Goal: Transaction & Acquisition: Book appointment/travel/reservation

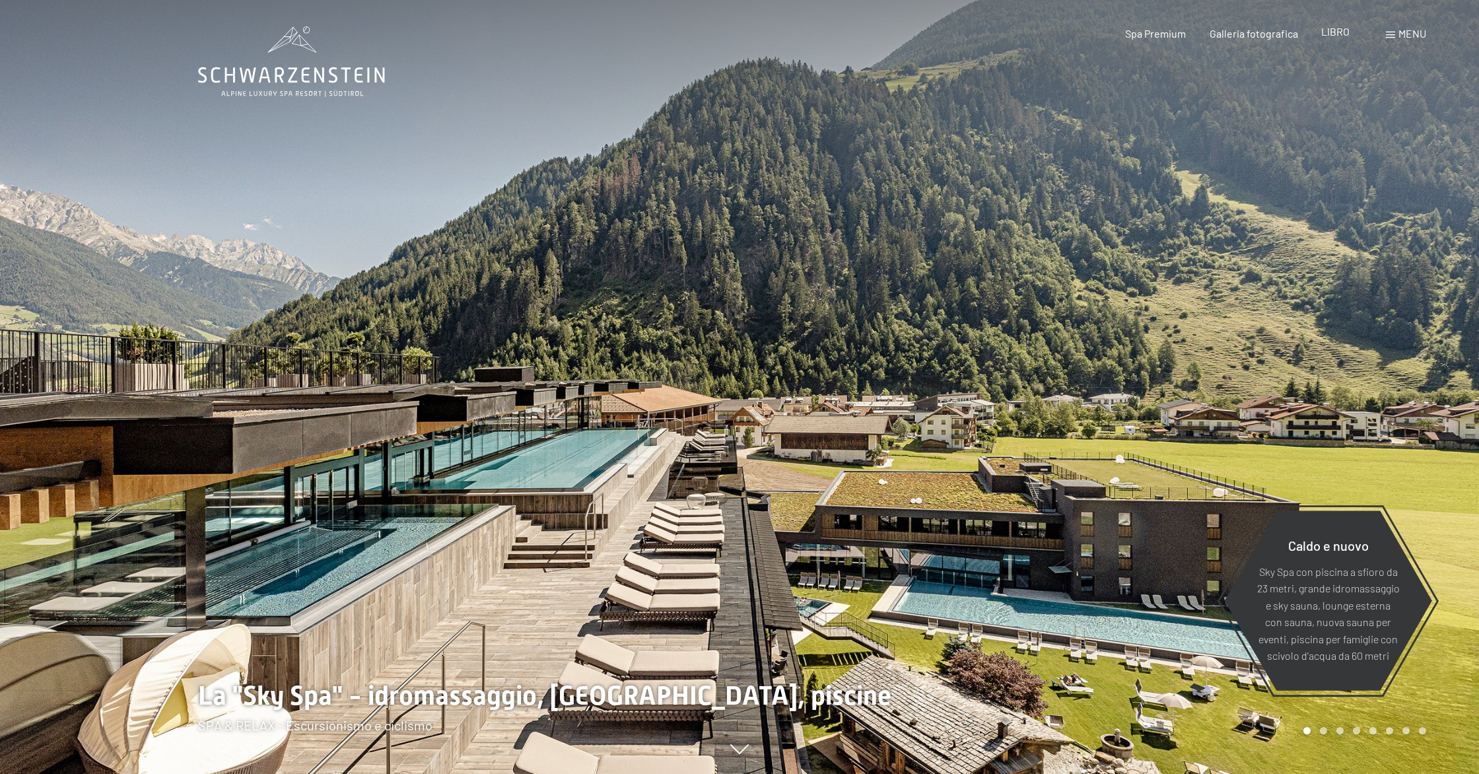
click at [1334, 32] on font "LIBRO" at bounding box center [1335, 31] width 28 height 13
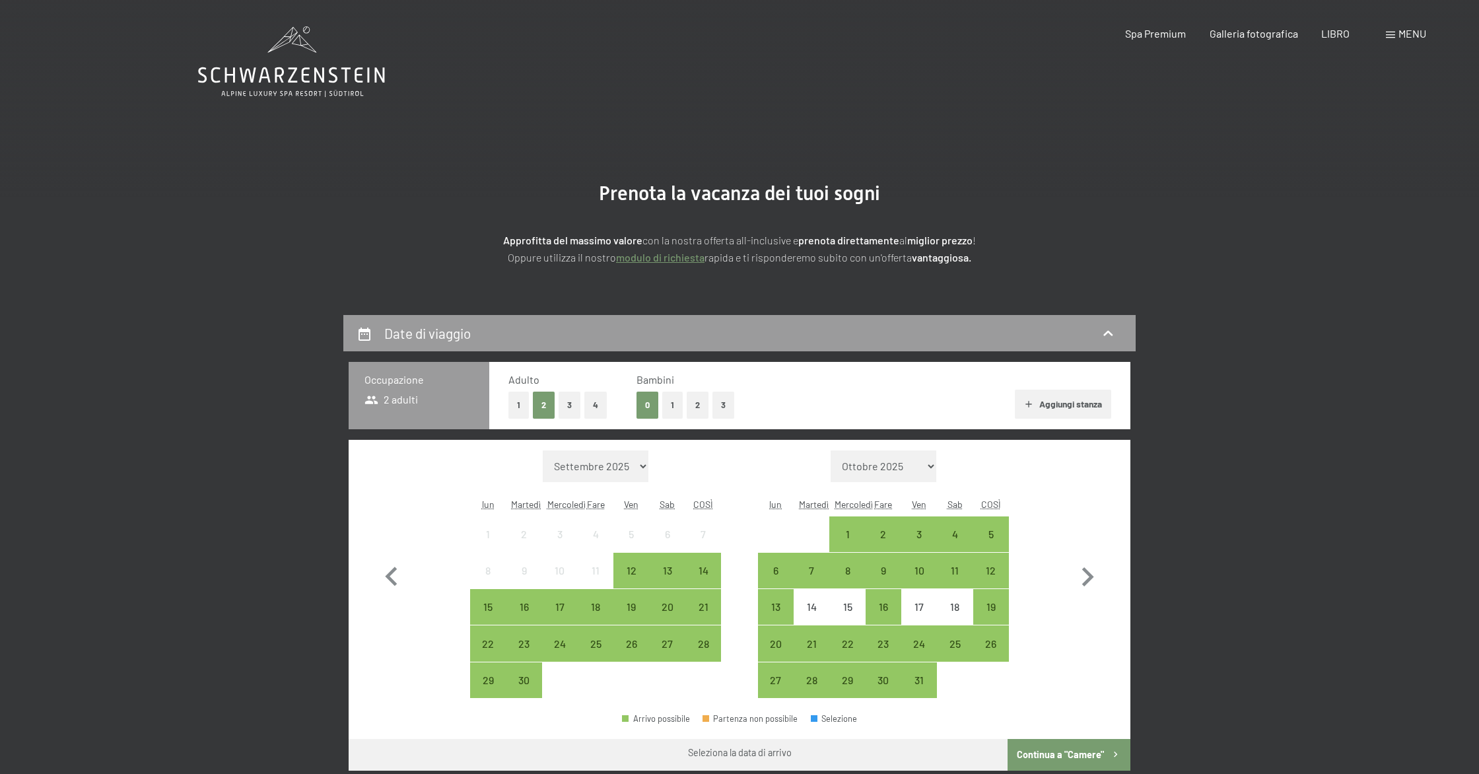
click at [1399, 36] on font "menu" at bounding box center [1413, 33] width 28 height 13
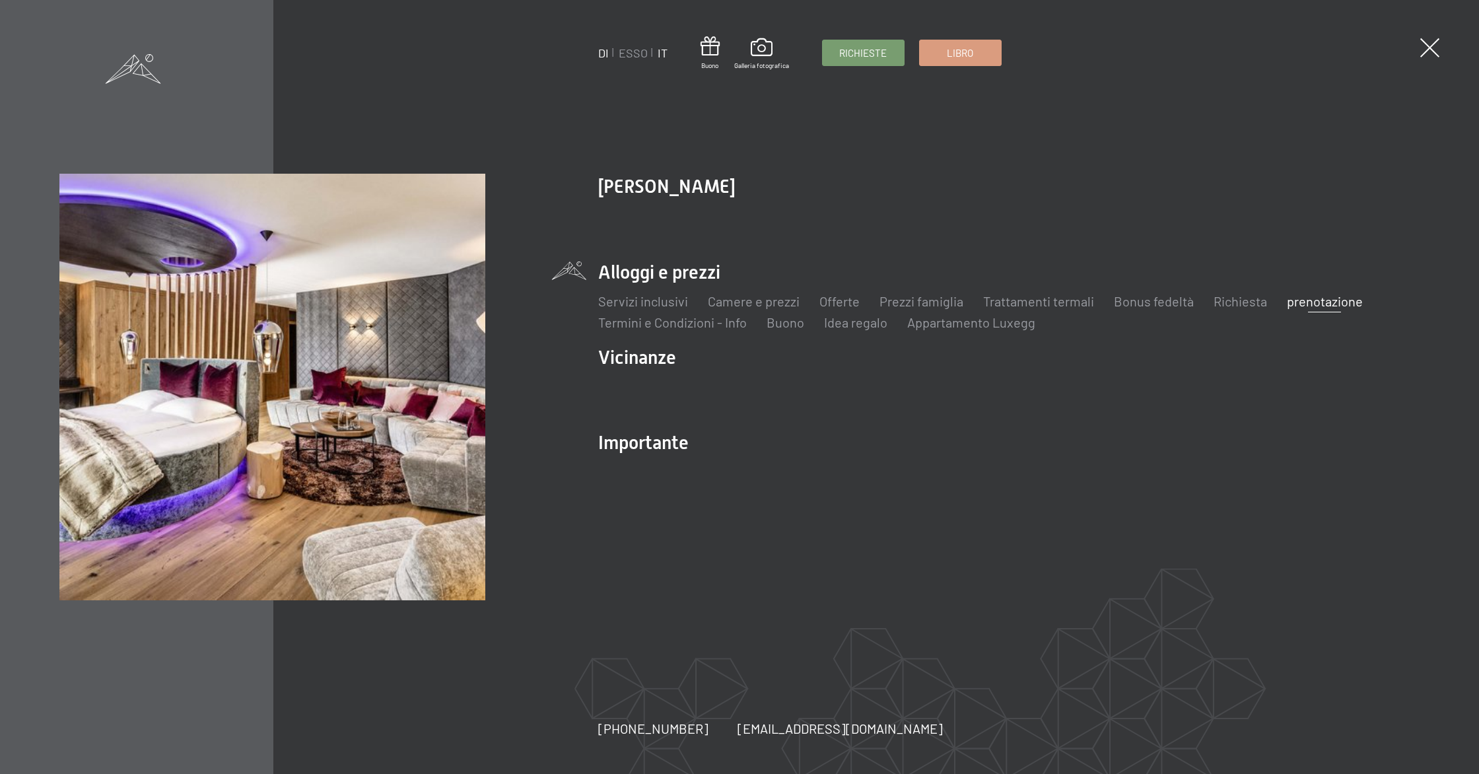
click at [663, 57] on font "IT" at bounding box center [663, 53] width 10 height 15
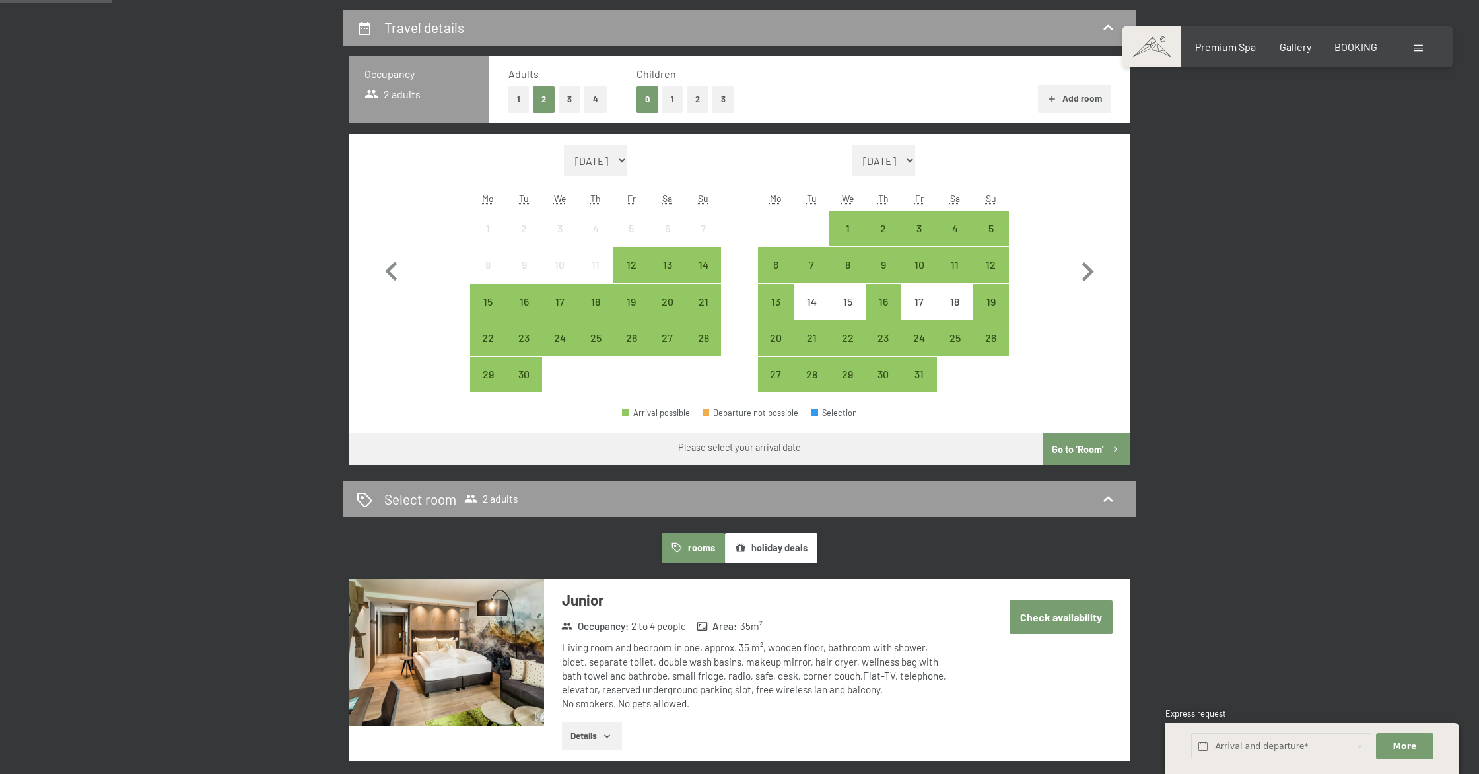
scroll to position [363, 0]
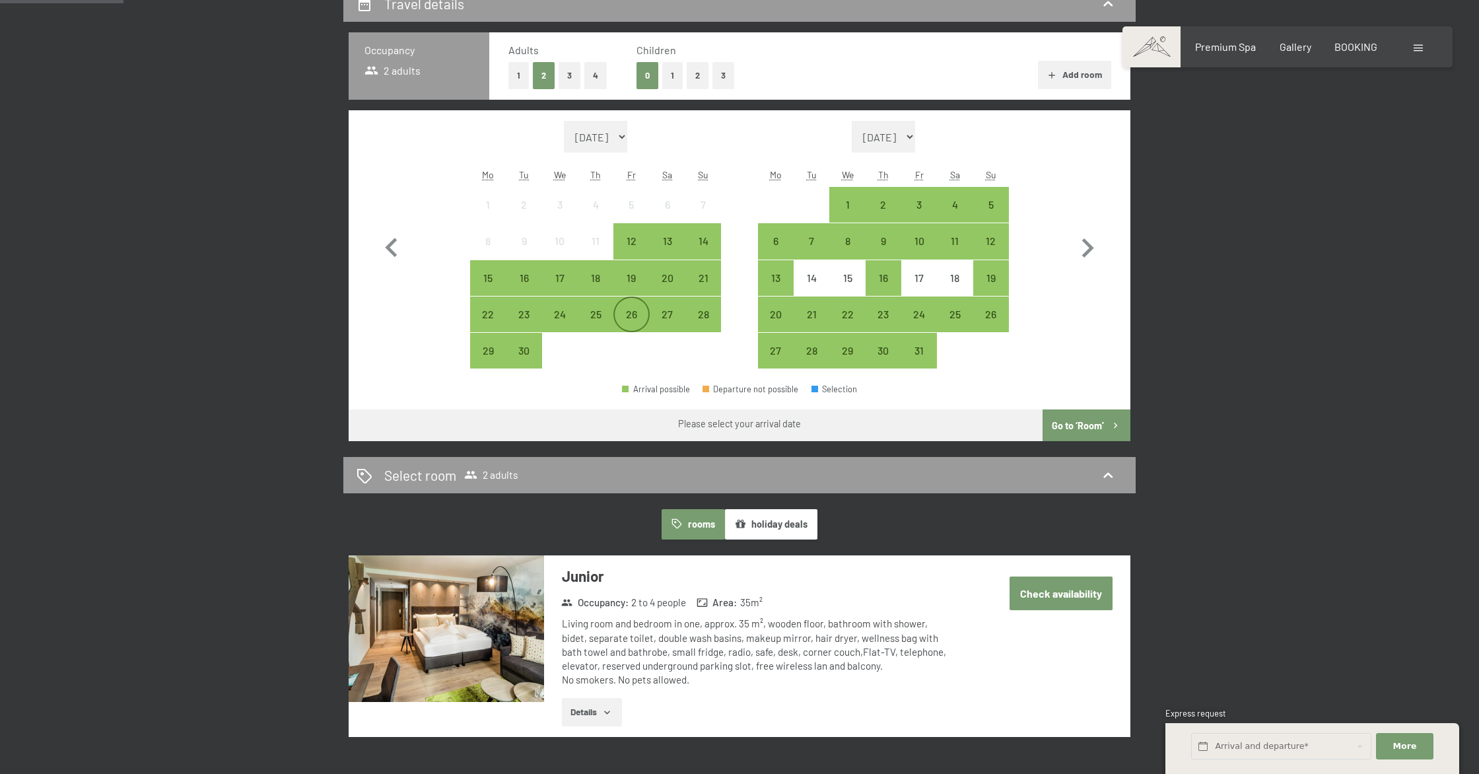
click at [631, 319] on div "26" at bounding box center [631, 325] width 33 height 33
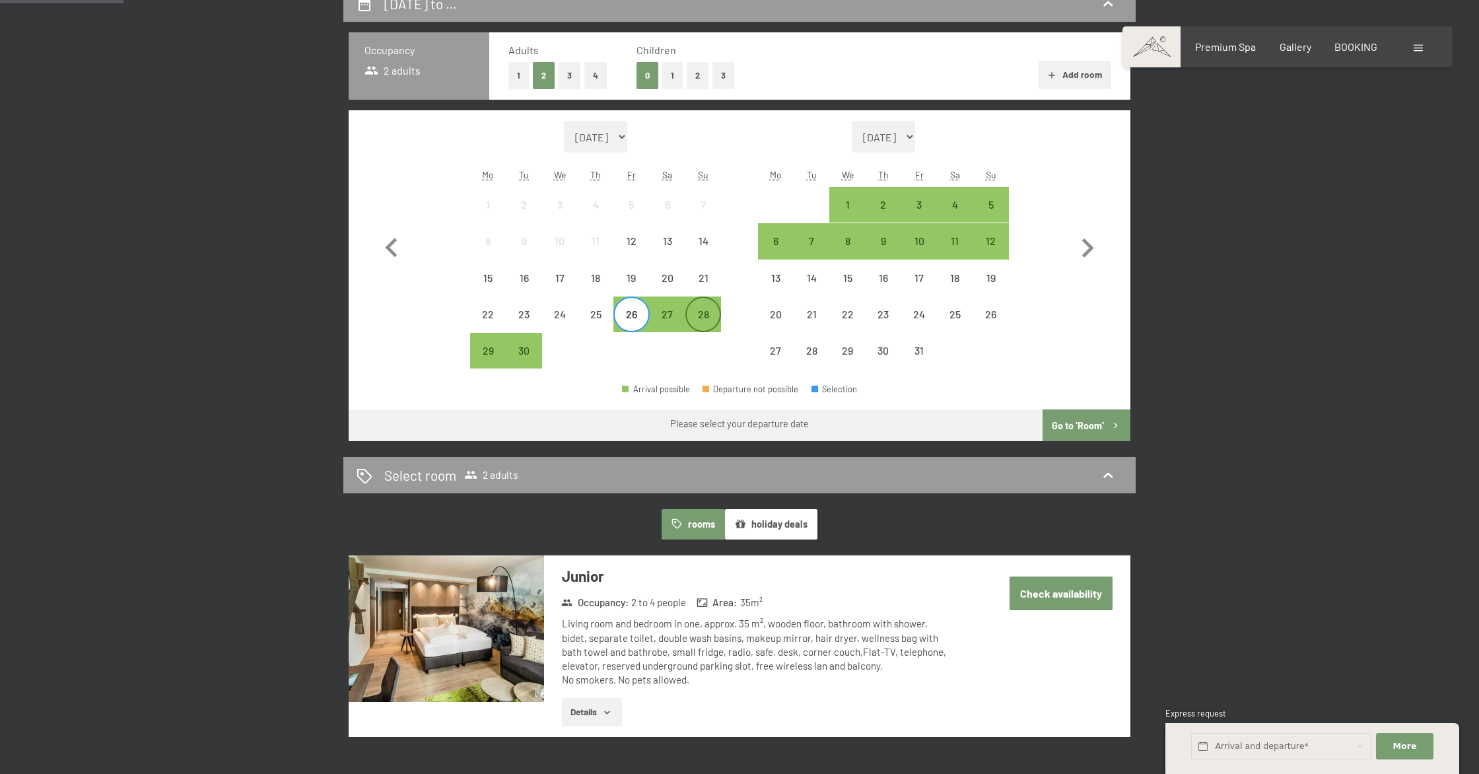
click at [697, 317] on div "28" at bounding box center [703, 325] width 33 height 33
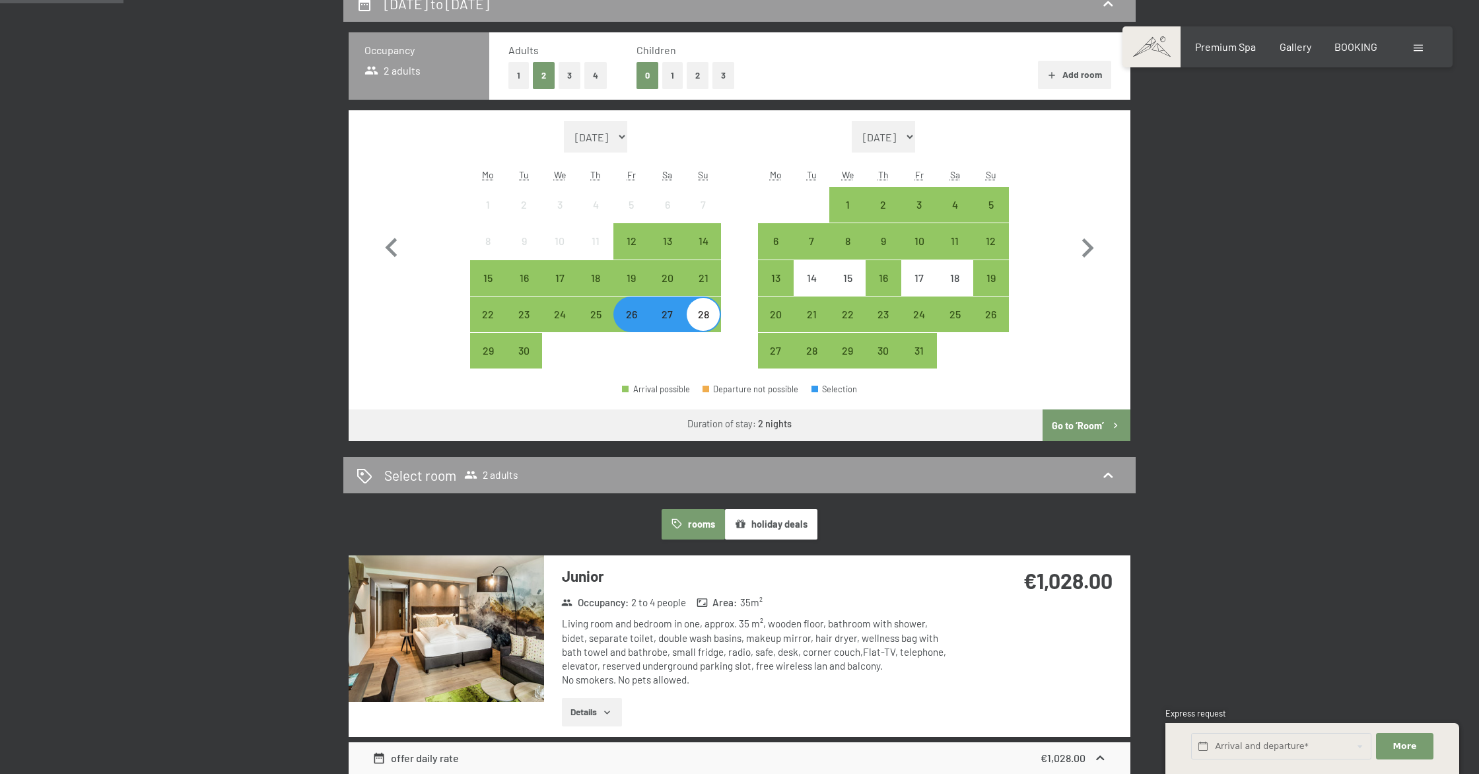
click at [724, 80] on button "3" at bounding box center [724, 75] width 22 height 27
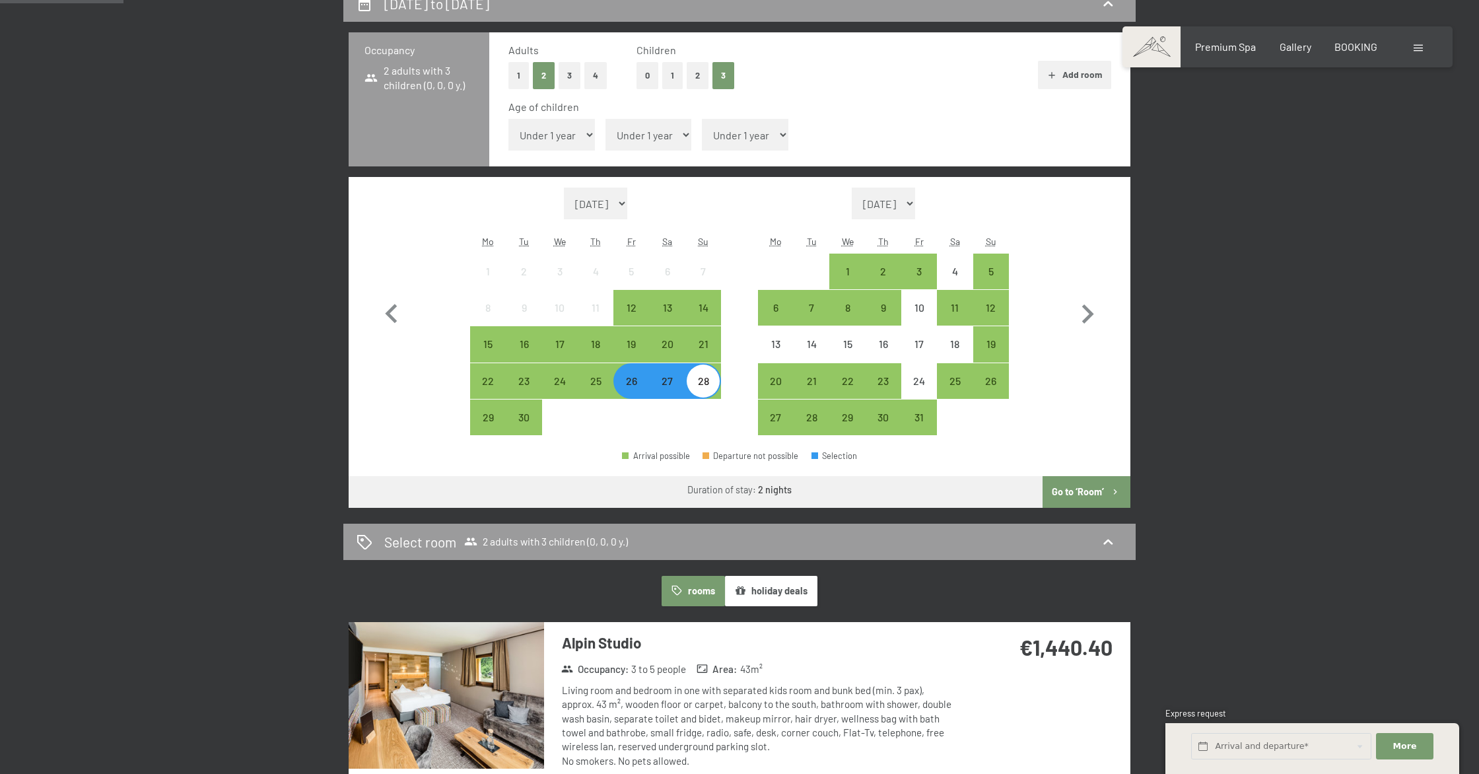
click at [581, 133] on select "Under 1 year 1 year 2 years 3 years 4 years 5 years 6 years 7 years 8 years 9 y…" at bounding box center [551, 135] width 87 height 32
select select "3"
click at [508, 119] on select "Under 1 year 1 year 2 years 3 years 4 years 5 years 6 years 7 years 8 years 9 y…" at bounding box center [551, 135] width 87 height 32
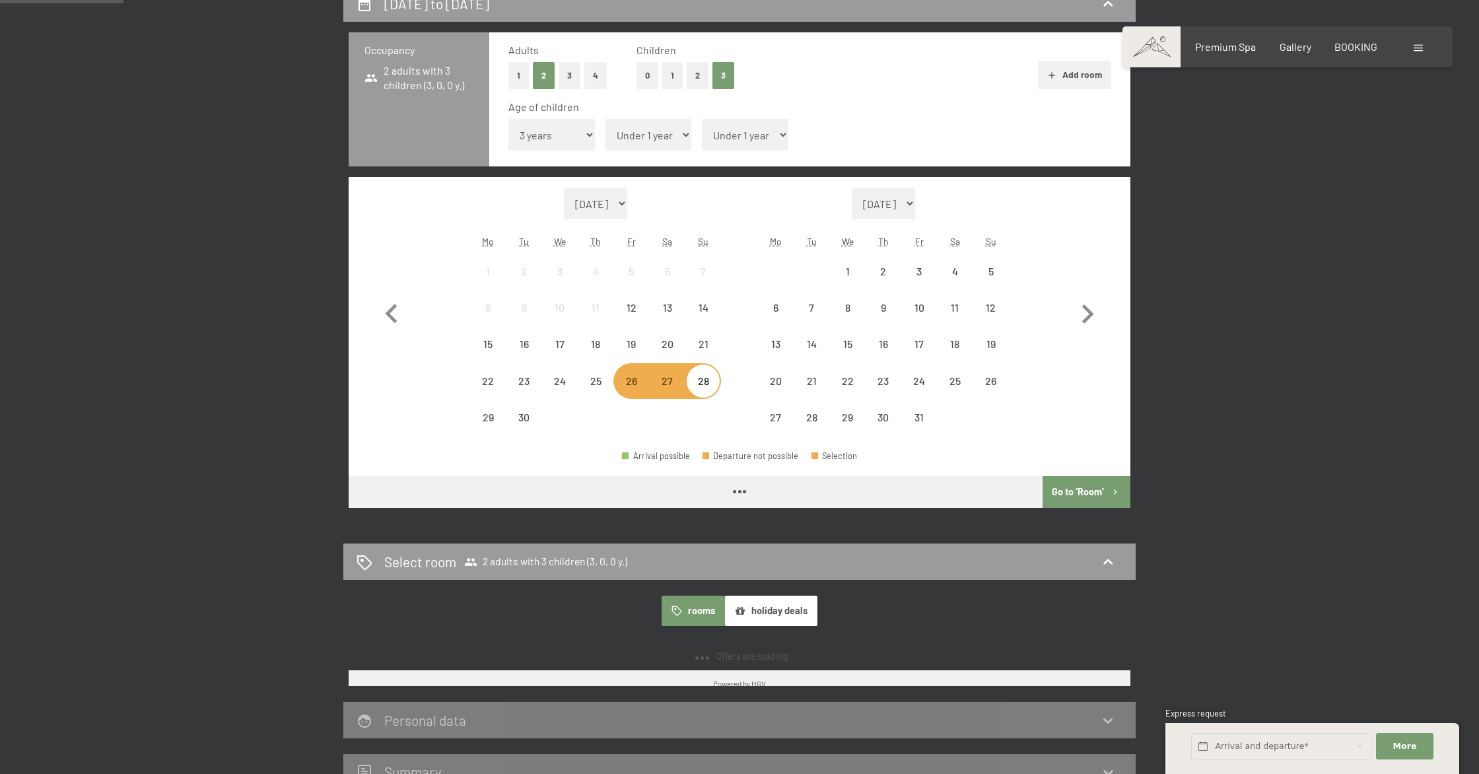
click at [669, 137] on select "Under 1 year 1 year 2 years 3 years 4 years 5 years 6 years 7 years 8 years 9 y…" at bounding box center [649, 135] width 87 height 32
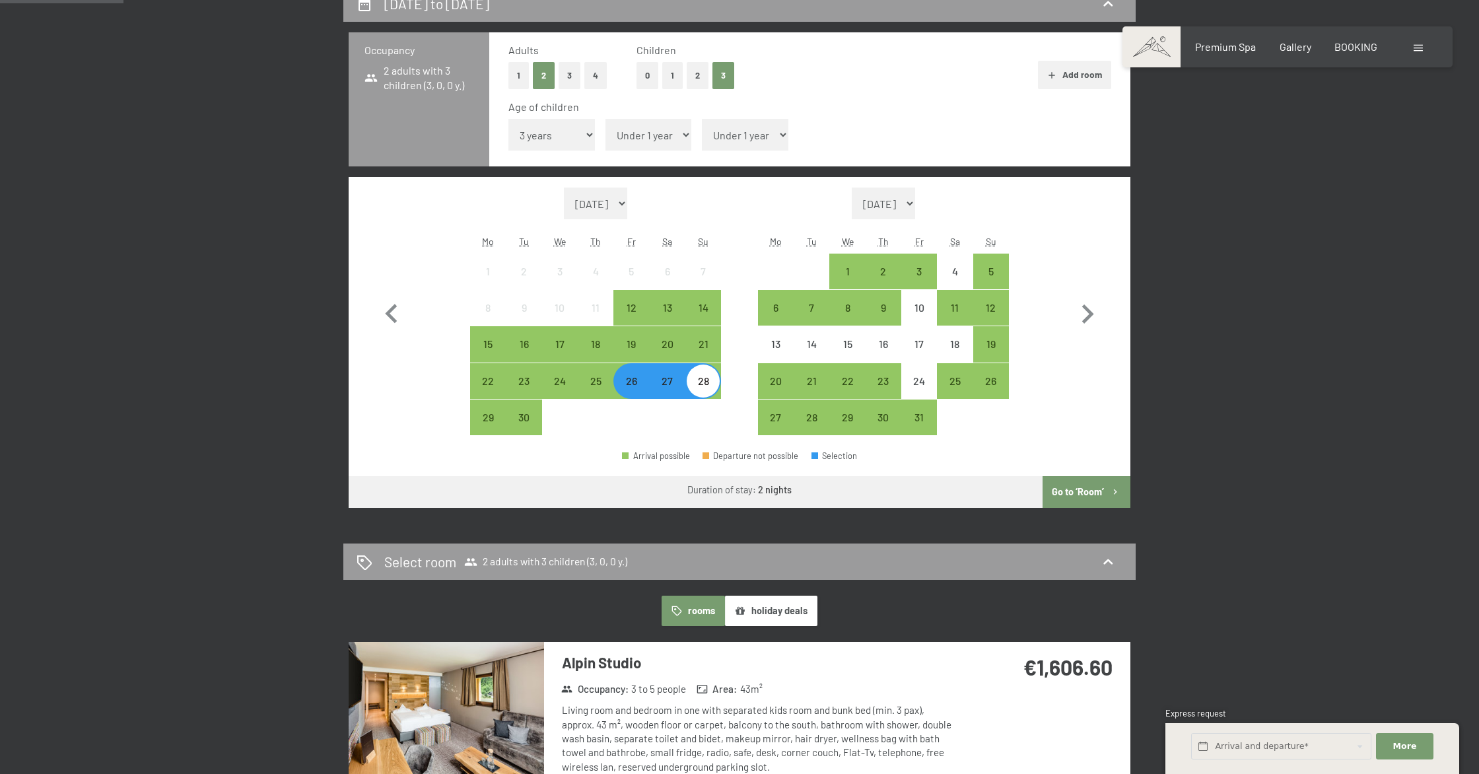
select select "4"
click at [606, 119] on select "Under 1 year 1 year 2 years 3 years 4 years 5 years 6 years 7 years 8 years 9 y…" at bounding box center [649, 135] width 87 height 32
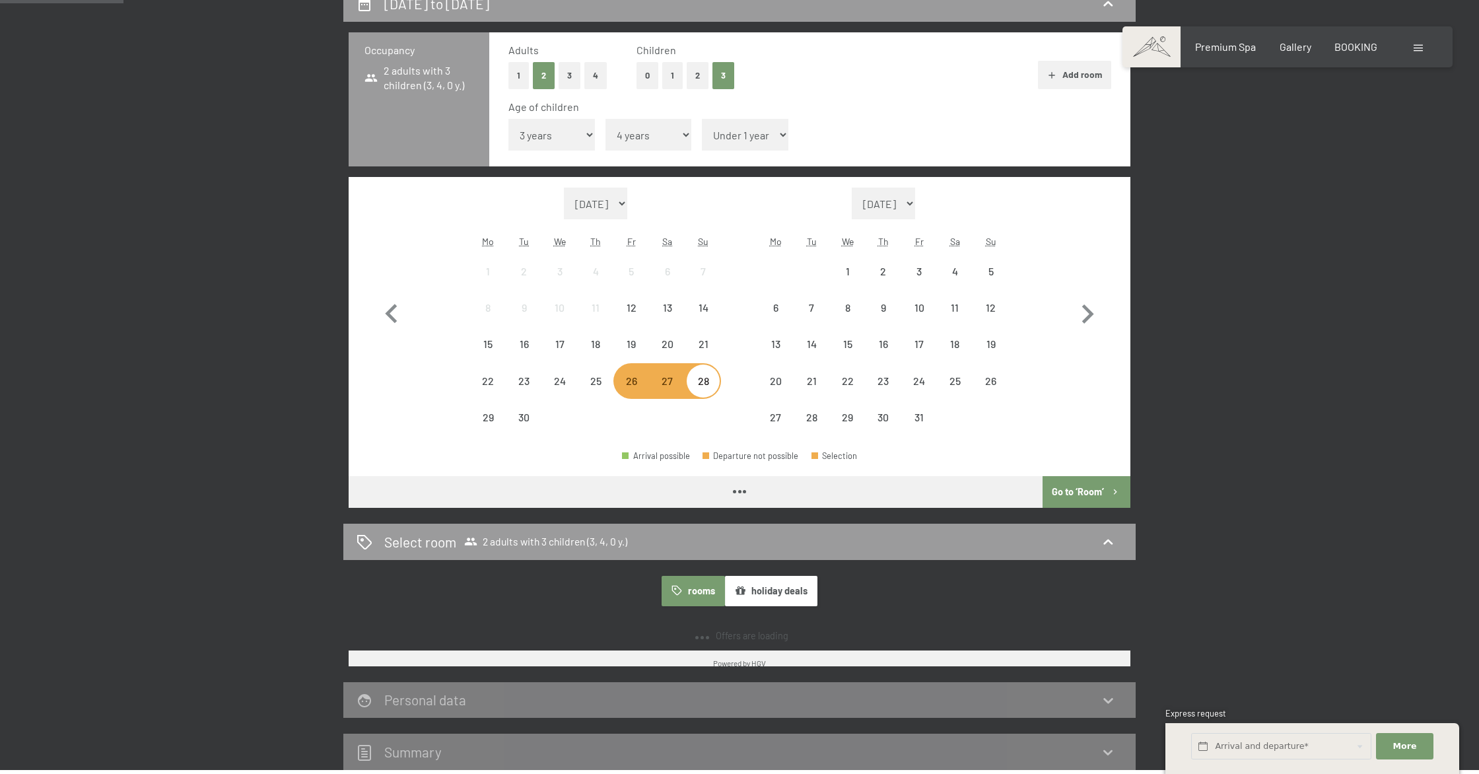
click at [730, 137] on select "Under 1 year 1 year 2 years 3 years 4 years 5 years 6 years 7 years 8 years 9 y…" at bounding box center [745, 135] width 87 height 32
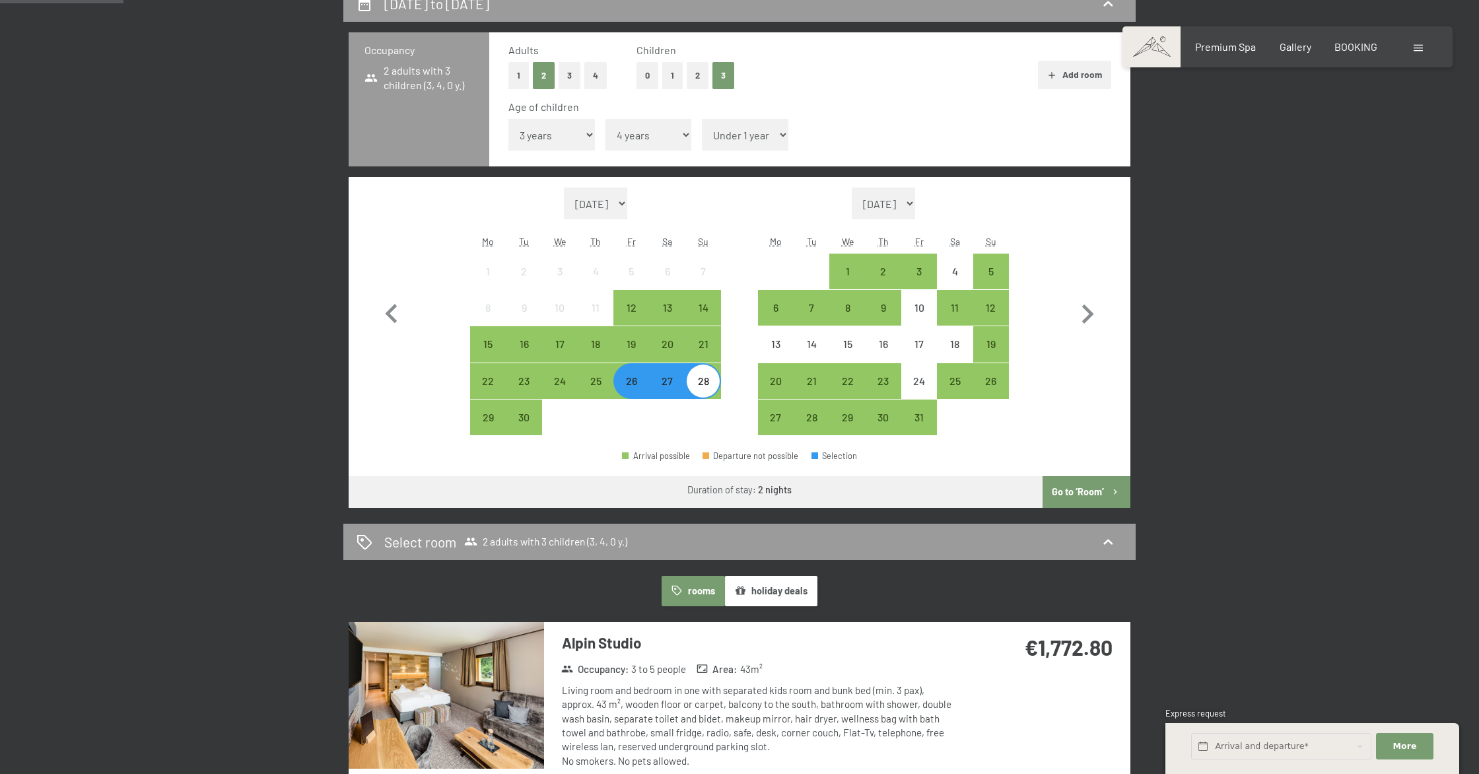
select select "5"
click at [702, 119] on select "Under 1 year 1 year 2 years 3 years 4 years 5 years 6 years 7 years 8 years 9 y…" at bounding box center [745, 135] width 87 height 32
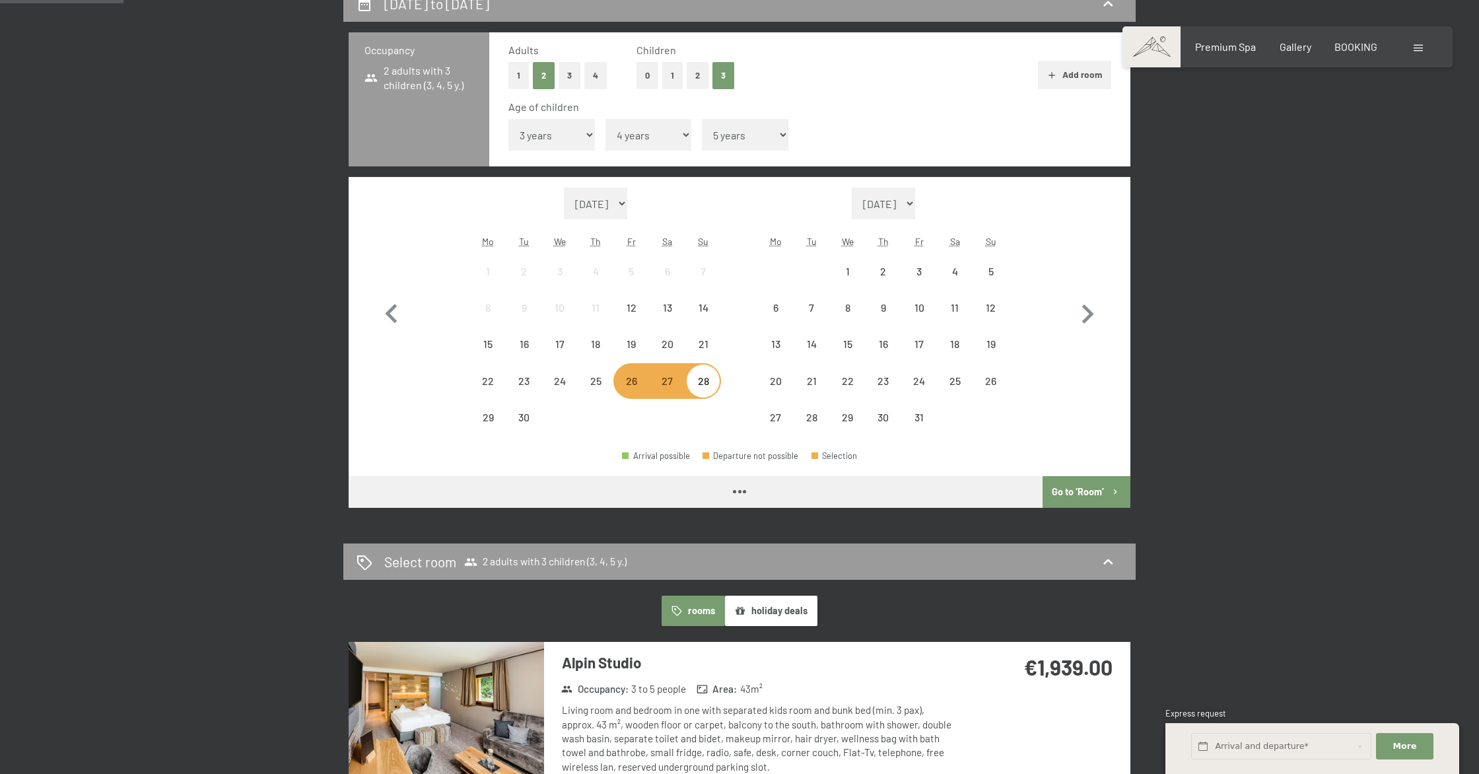
click at [811, 138] on div "Age of children Under 1 year 1 year 2 years 3 years 4 years 5 years 6 years 7 y…" at bounding box center [809, 128] width 603 height 56
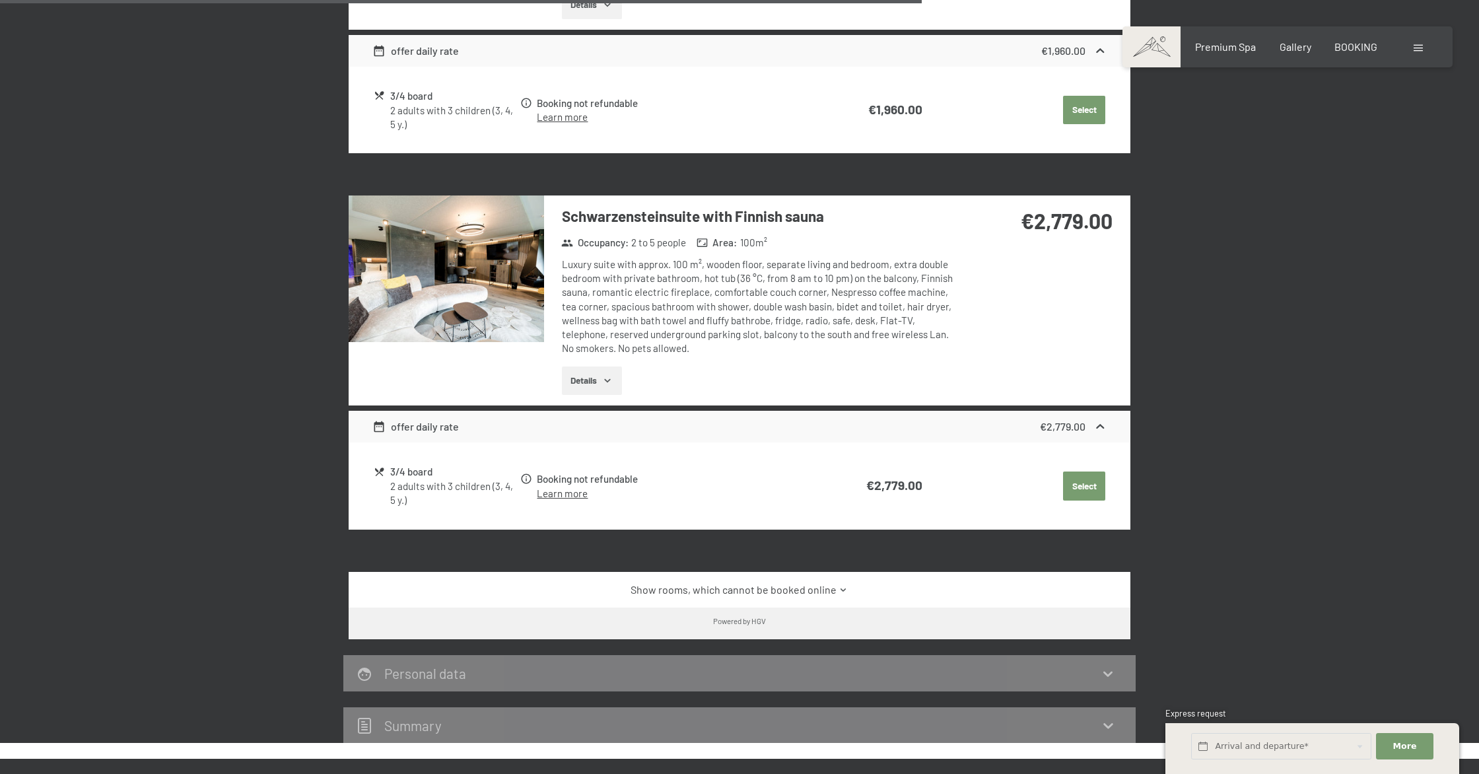
scroll to position [1549, 0]
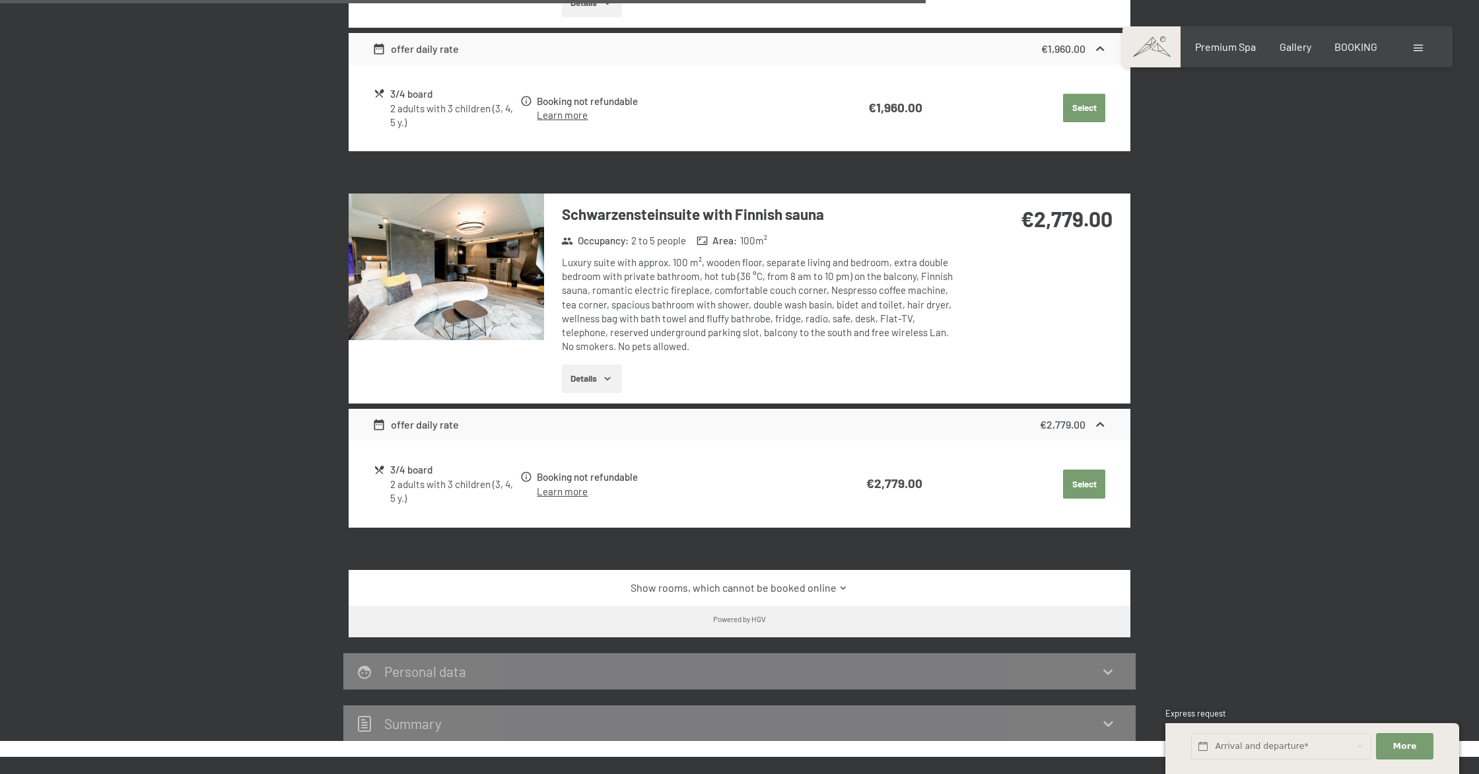
click at [518, 281] on img at bounding box center [446, 266] width 195 height 147
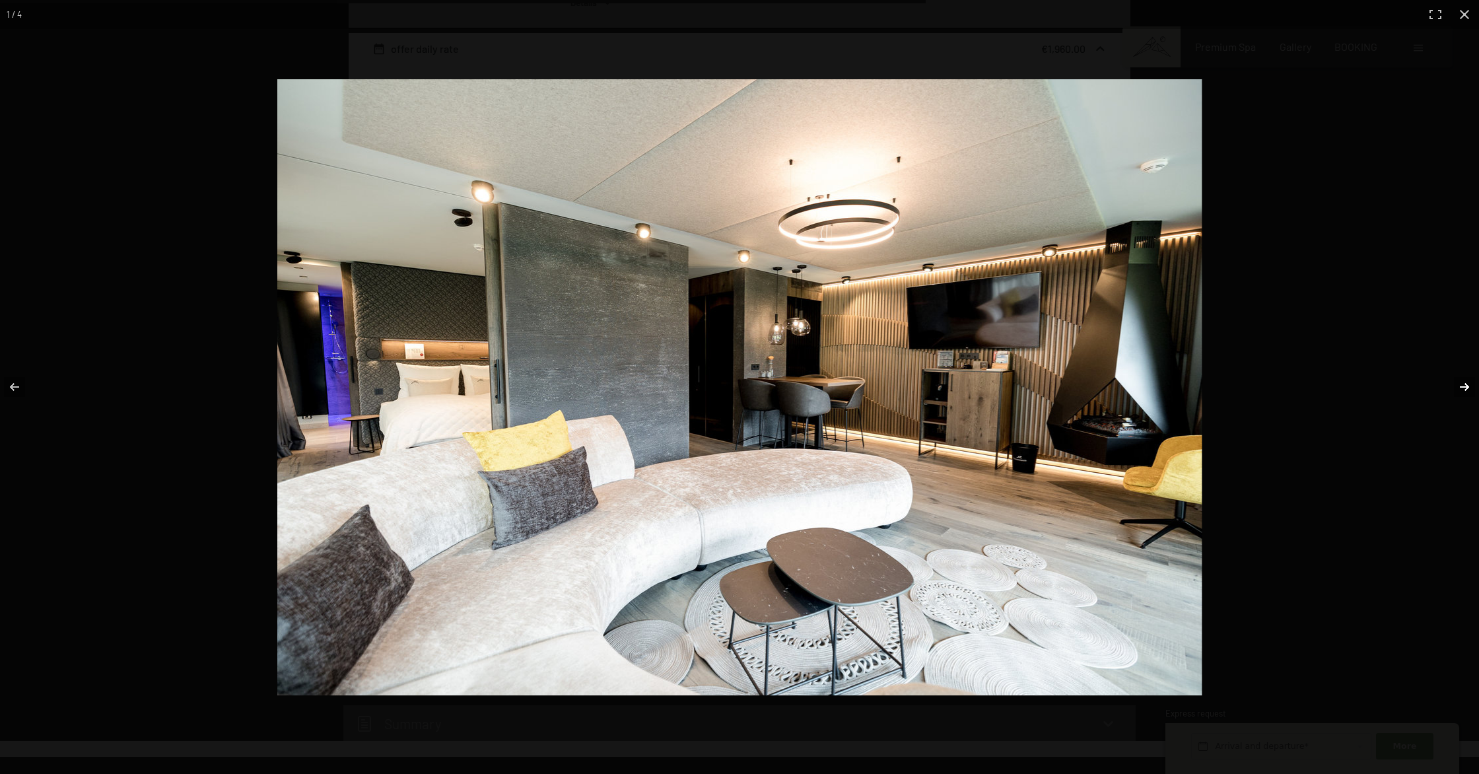
click at [1462, 385] on button "button" at bounding box center [1456, 387] width 46 height 66
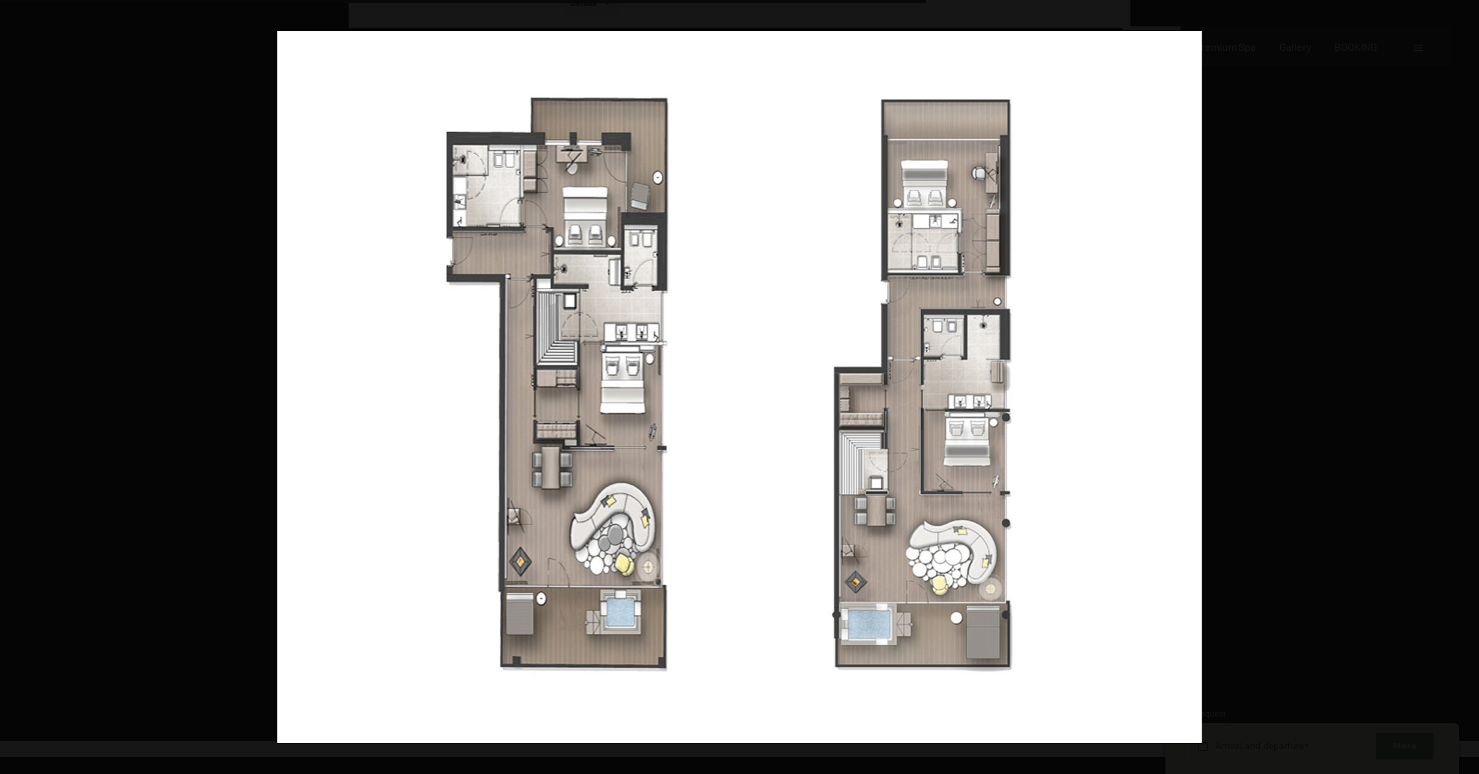
click at [1462, 385] on button "button" at bounding box center [1456, 387] width 46 height 66
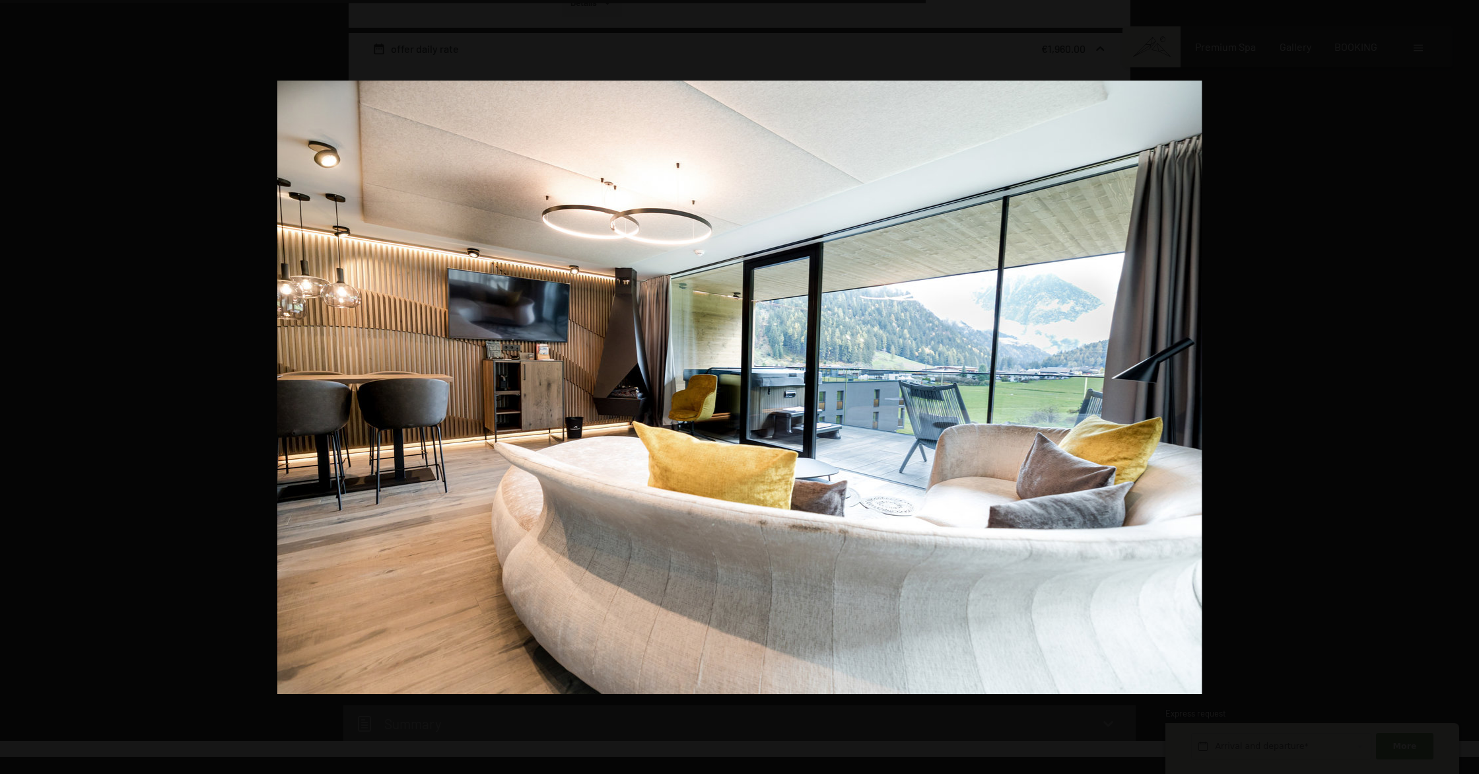
click at [1462, 385] on button "button" at bounding box center [1456, 387] width 46 height 66
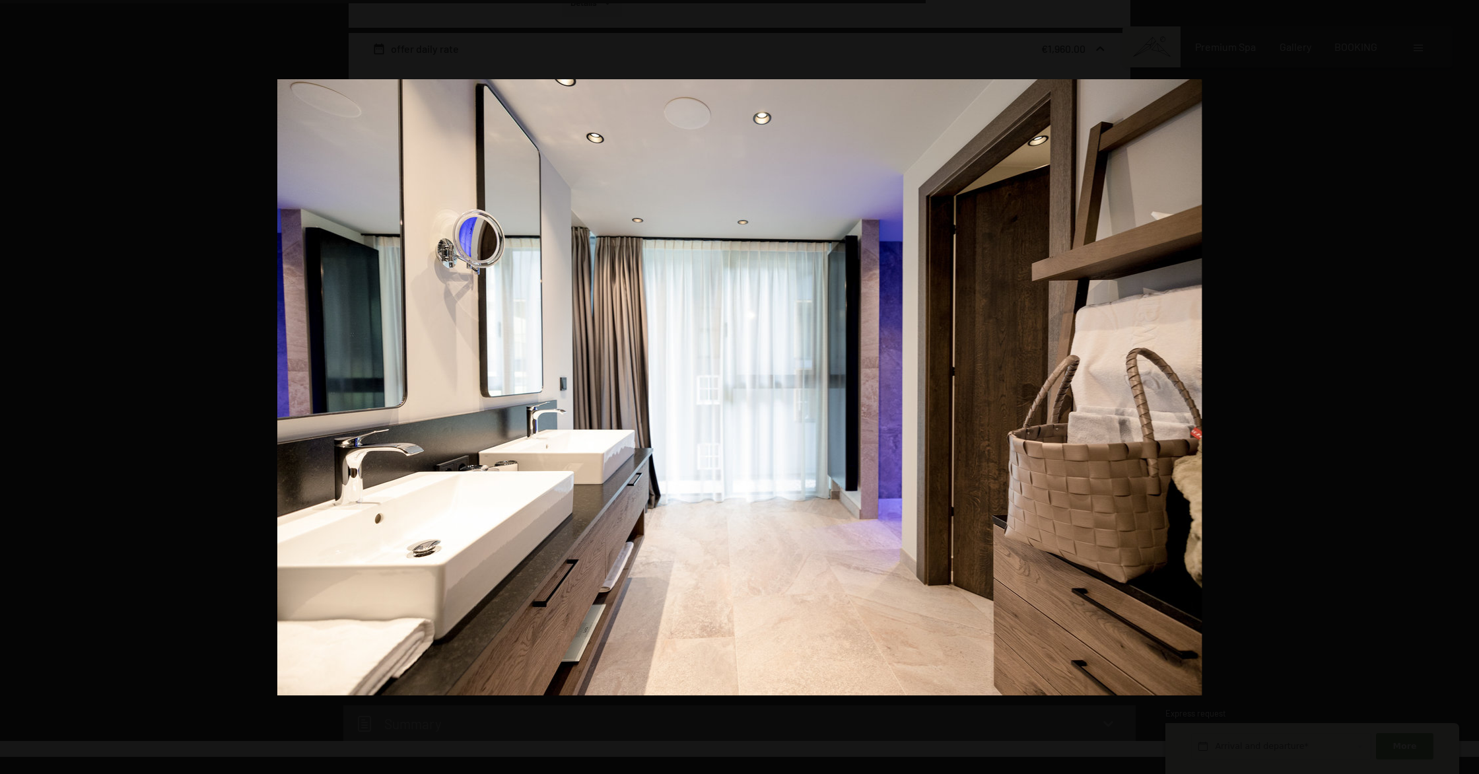
click at [1462, 385] on button "button" at bounding box center [1456, 387] width 46 height 66
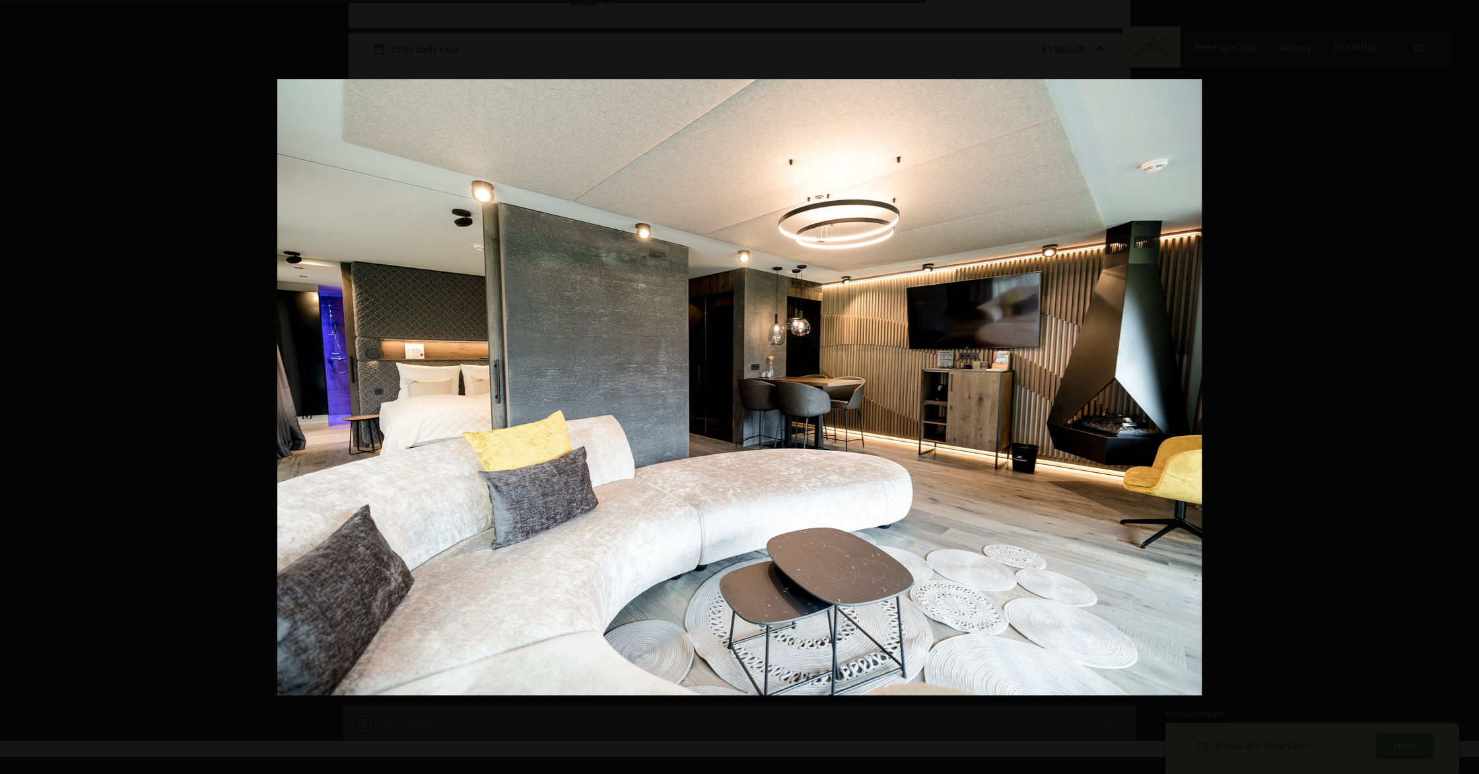
click at [1462, 385] on button "button" at bounding box center [1456, 387] width 46 height 66
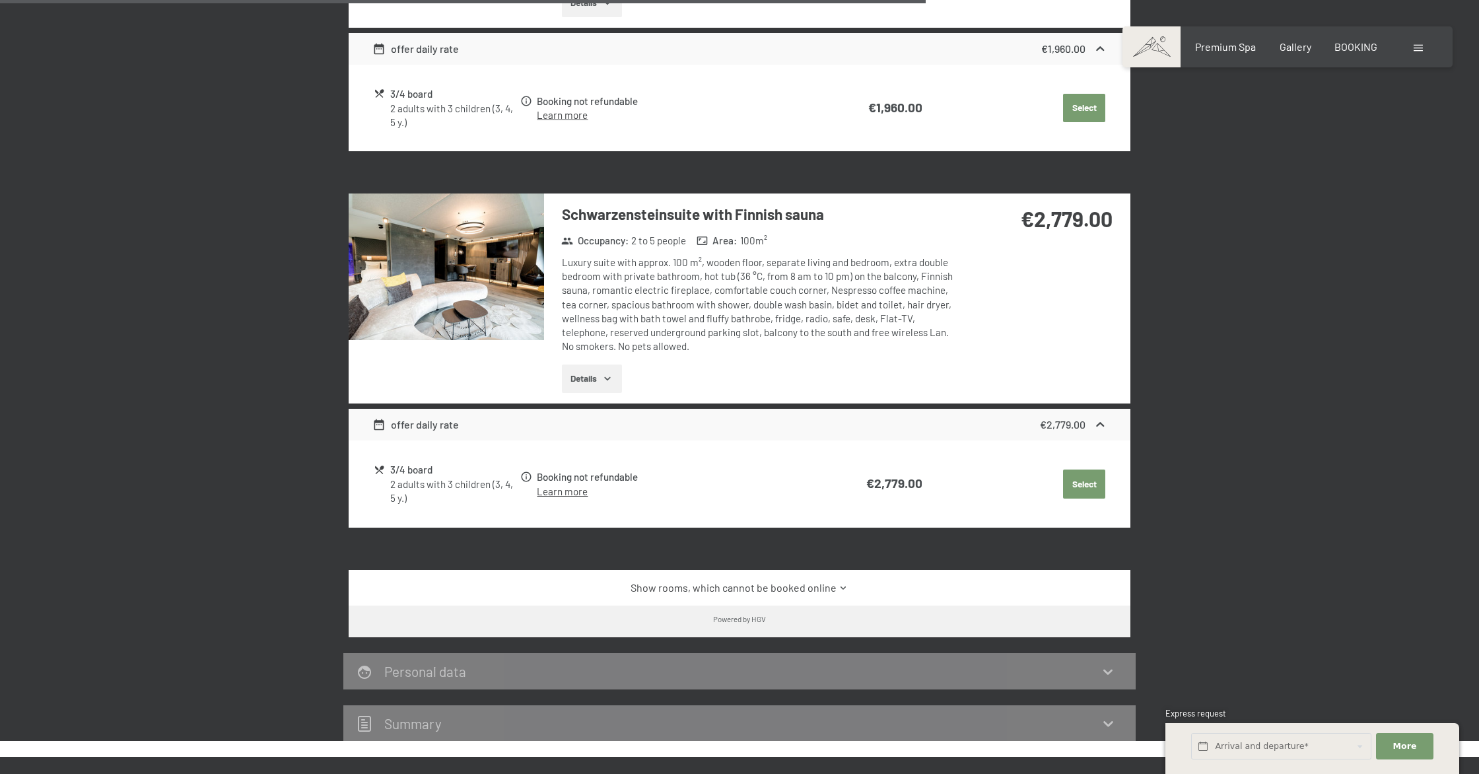
click at [0, 0] on button "button" at bounding box center [0, 0] width 0 height 0
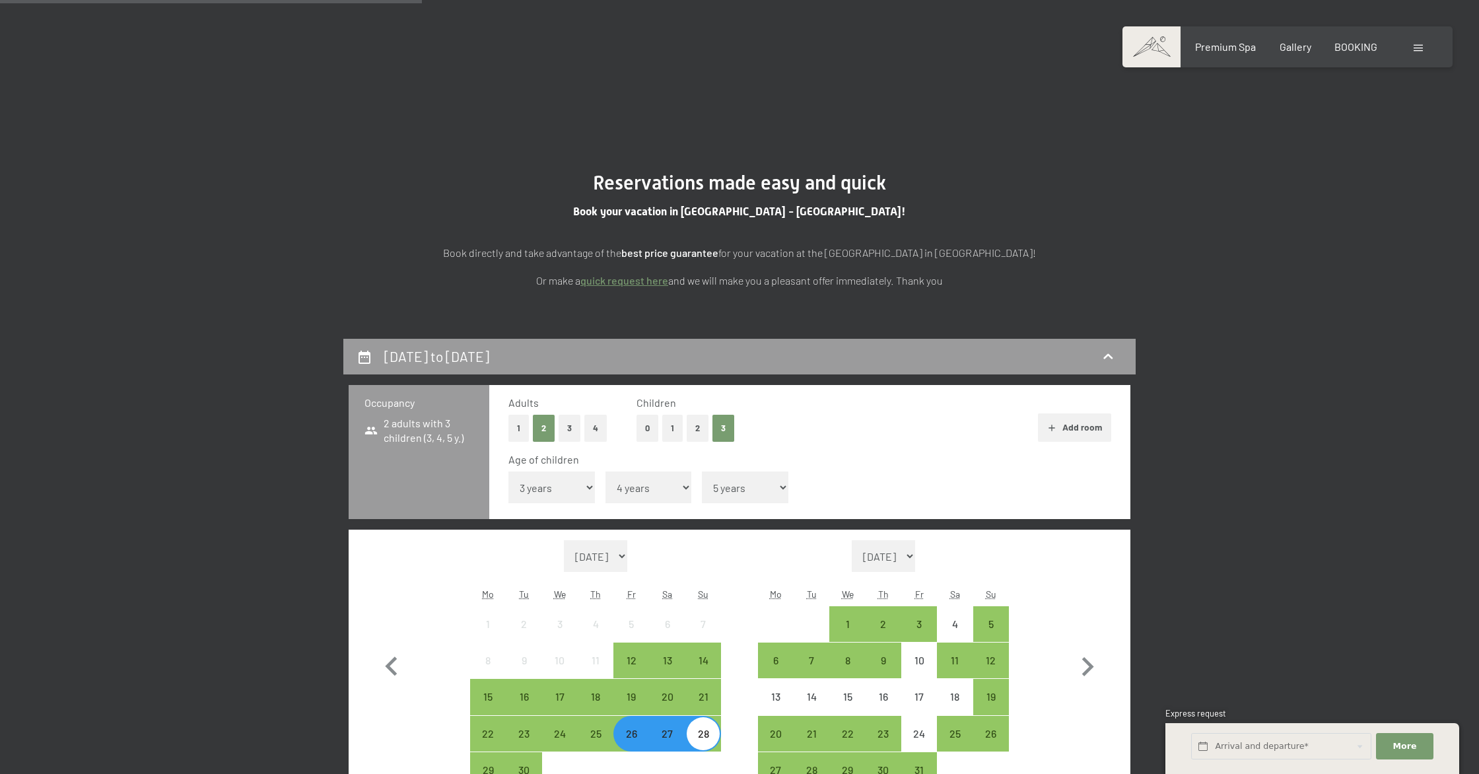
scroll to position [0, 0]
